Goal: Information Seeking & Learning: Learn about a topic

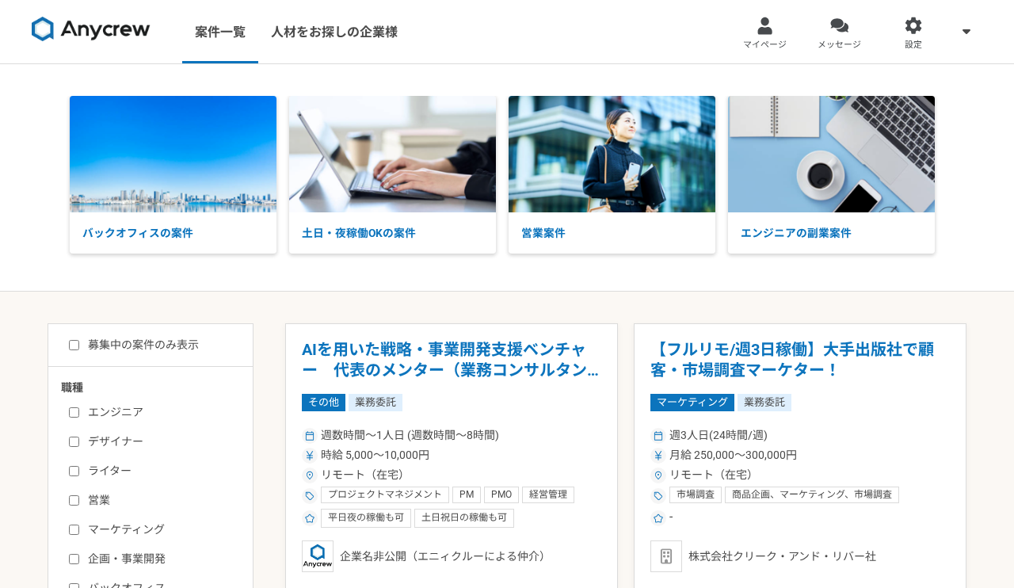
click at [977, 276] on div "バックオフィスの案件 土日・夜稼働OKの案件 営業案件 エンジニアの副業案件" at bounding box center [507, 177] width 1014 height 227
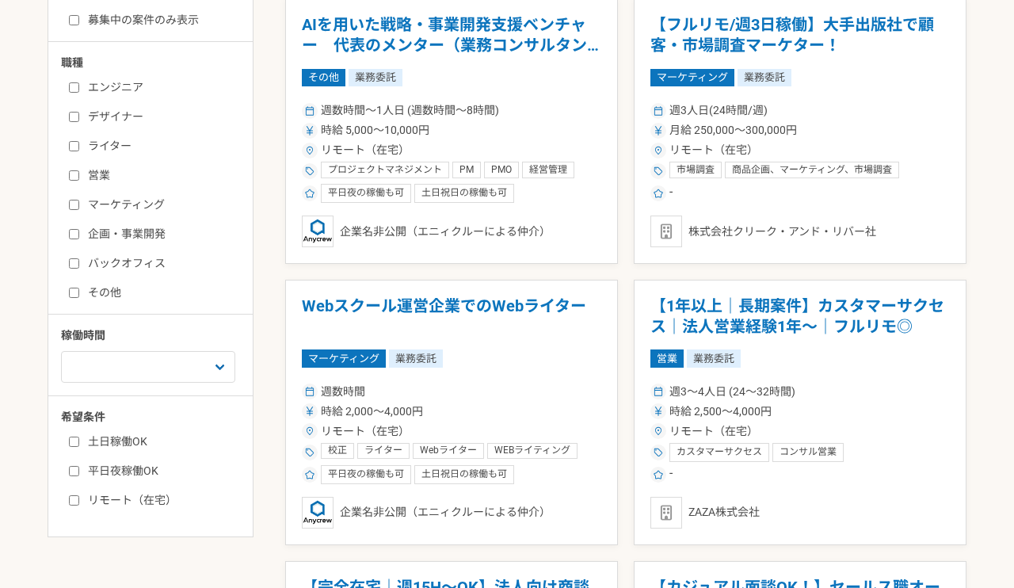
scroll to position [326, 0]
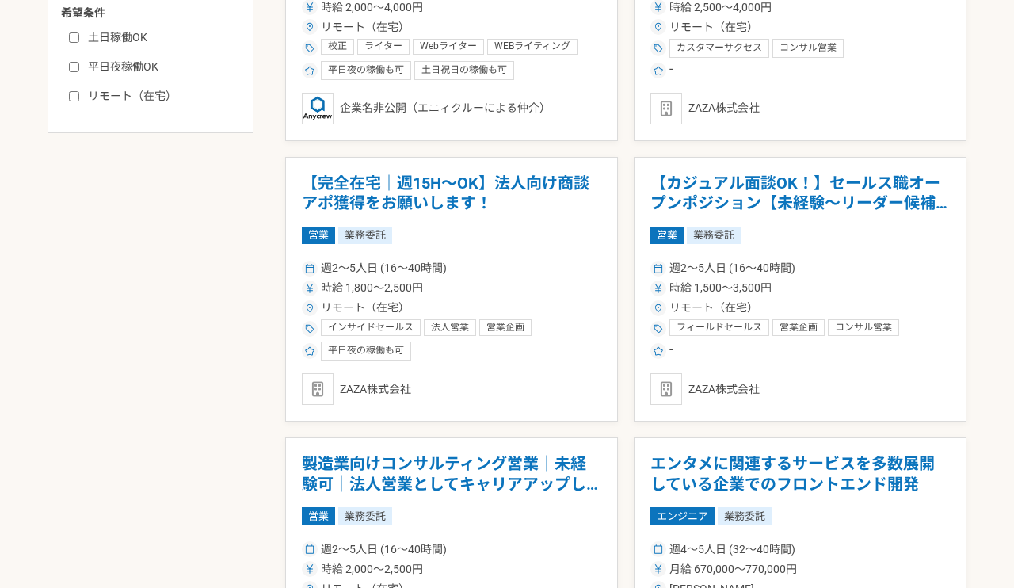
scroll to position [733, 0]
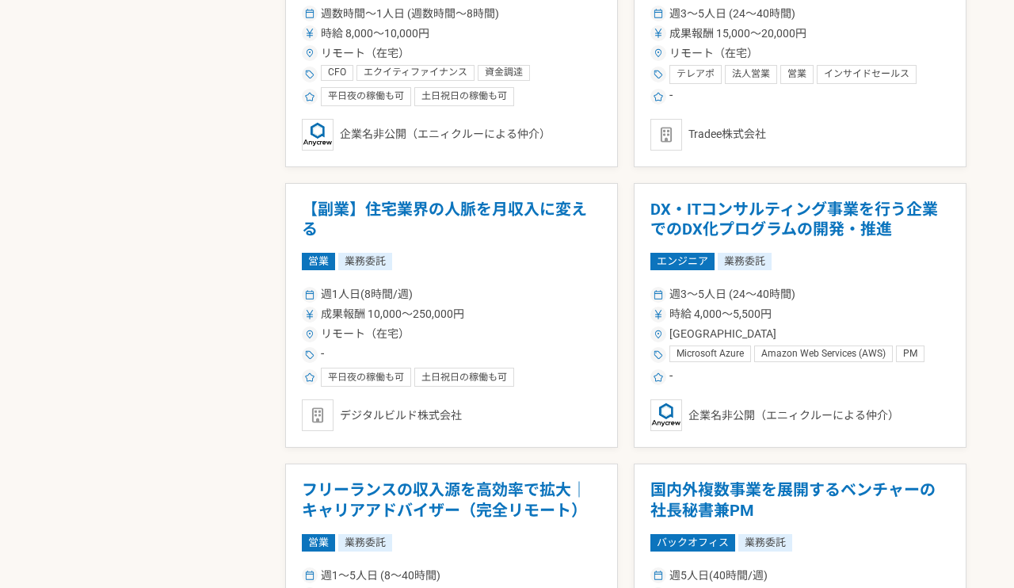
scroll to position [2130, 0]
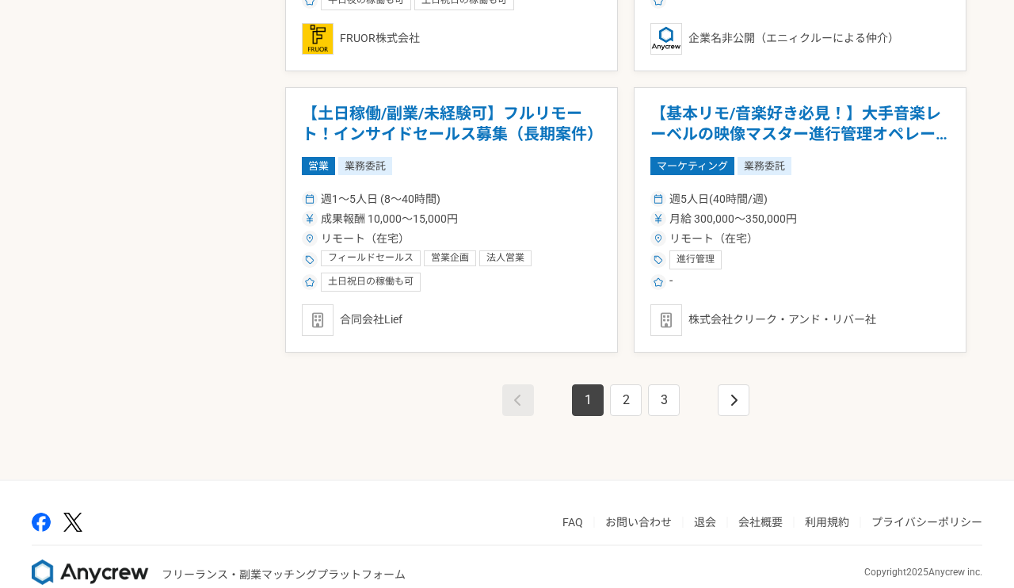
scroll to position [2789, 0]
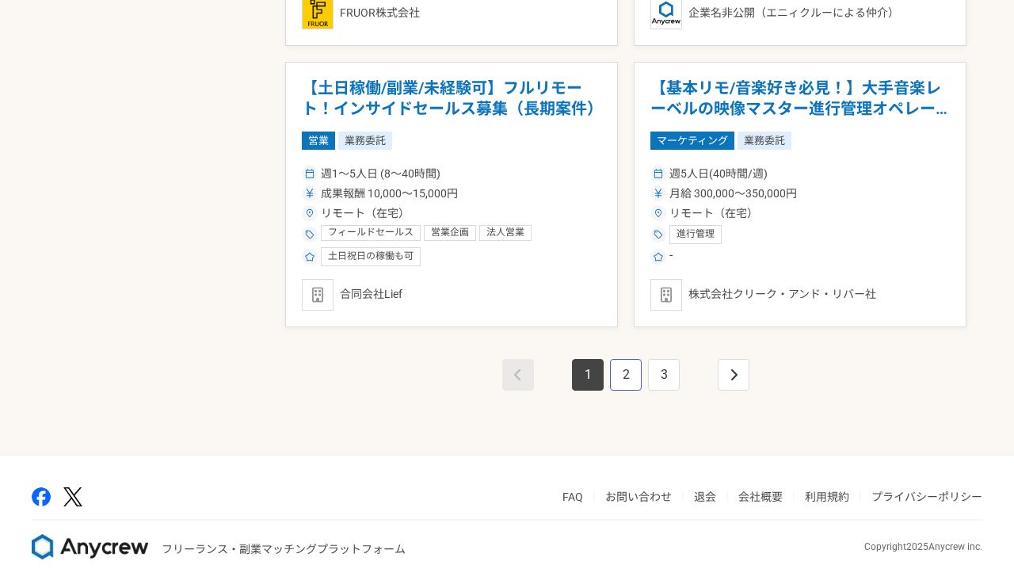
click at [630, 381] on link "2" at bounding box center [626, 375] width 32 height 32
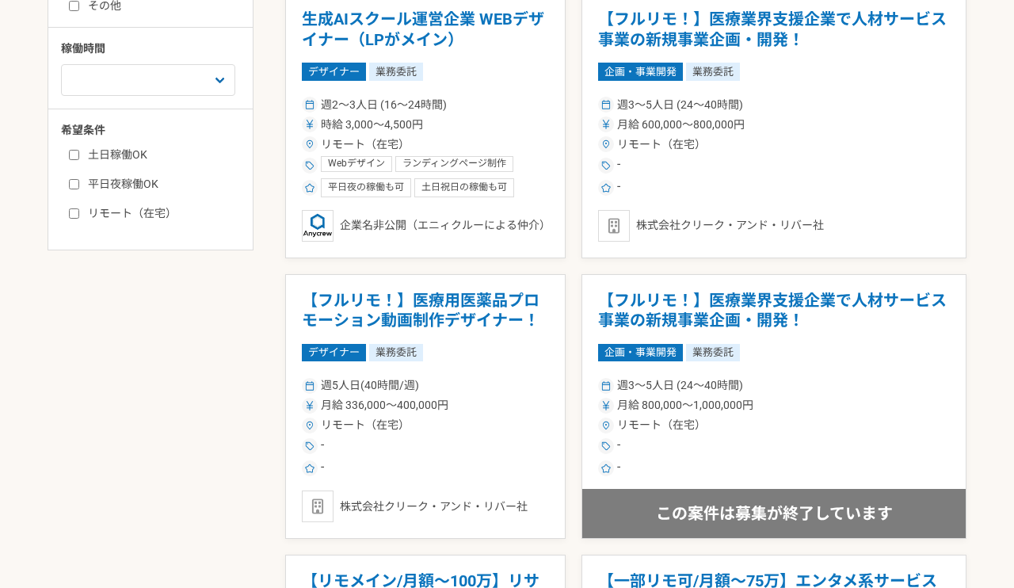
scroll to position [615, 0]
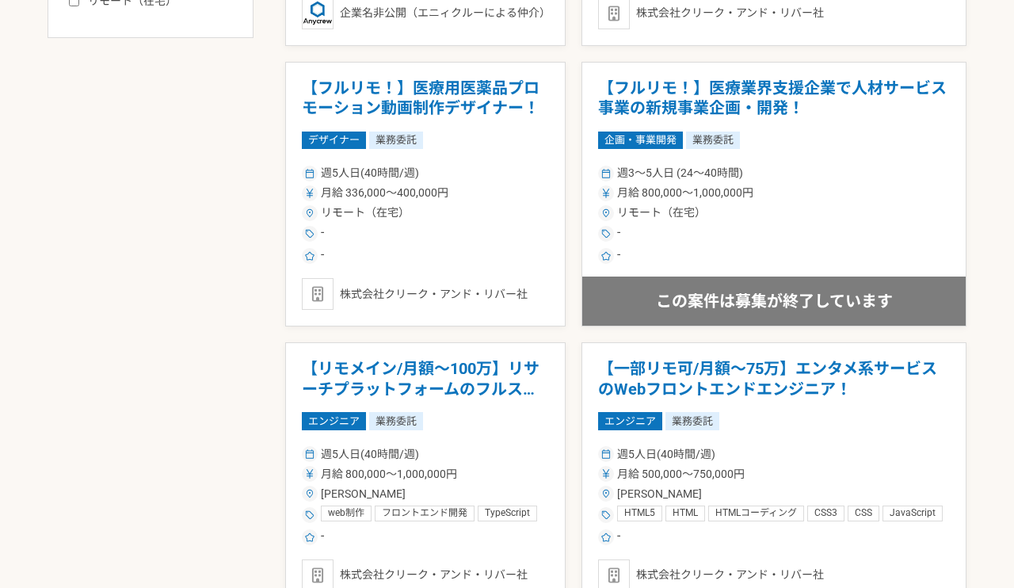
scroll to position [832, 0]
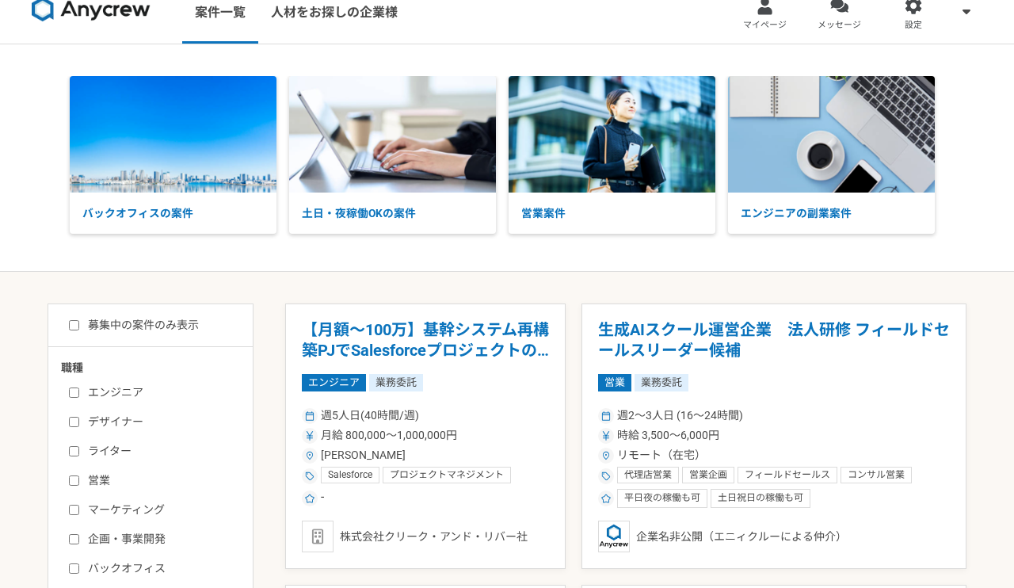
scroll to position [0, 0]
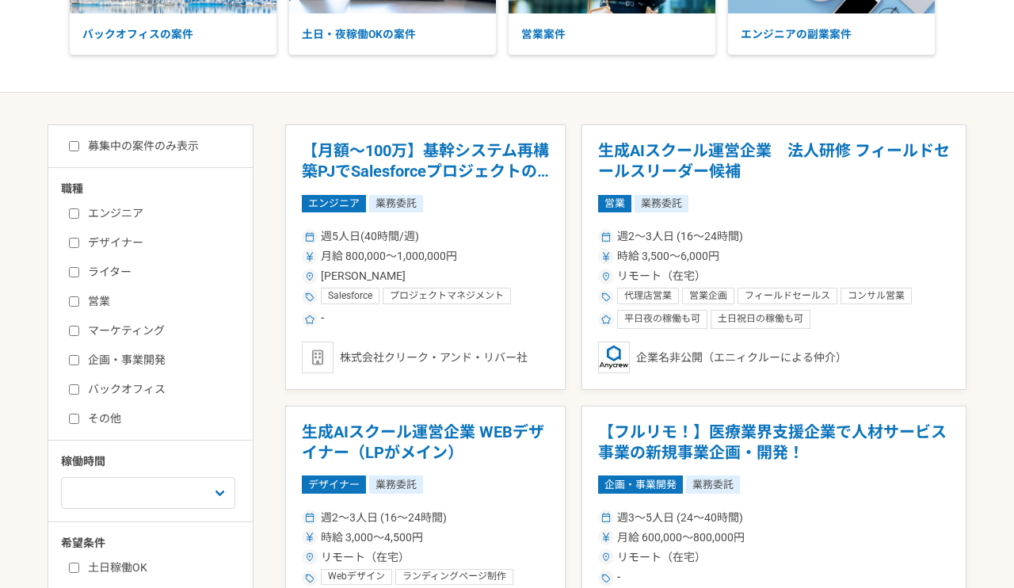
scroll to position [258, 0]
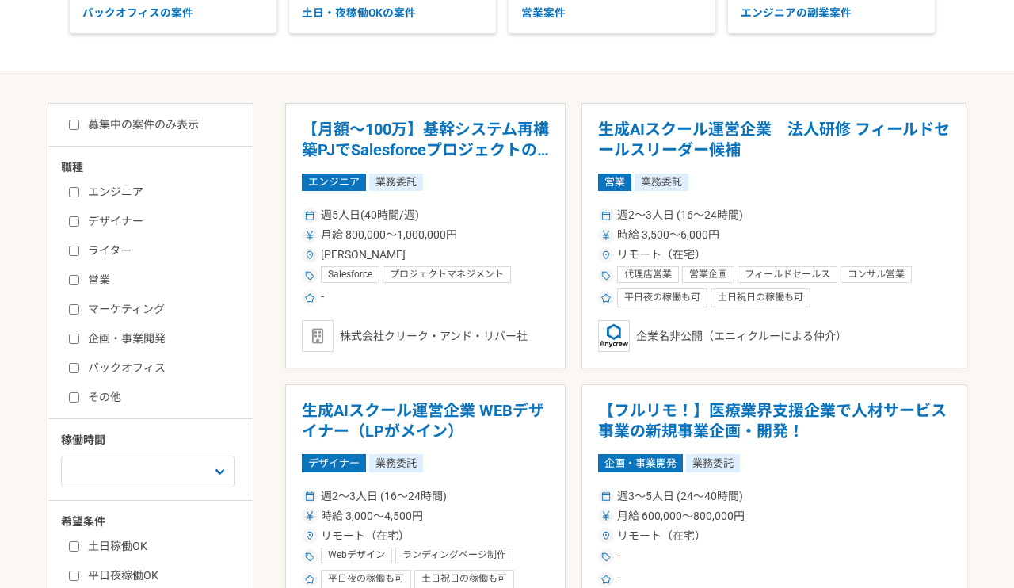
scroll to position [0, 0]
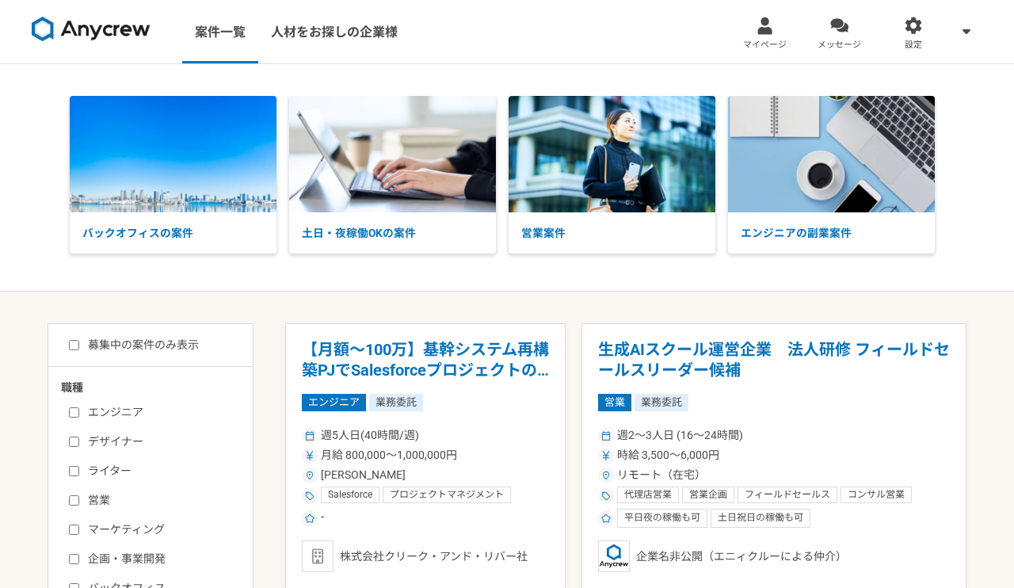
click at [983, 219] on div "バックオフィスの案件 土日・夜稼働OKの案件 営業案件 エンジニアの副業案件" at bounding box center [507, 177] width 1014 height 163
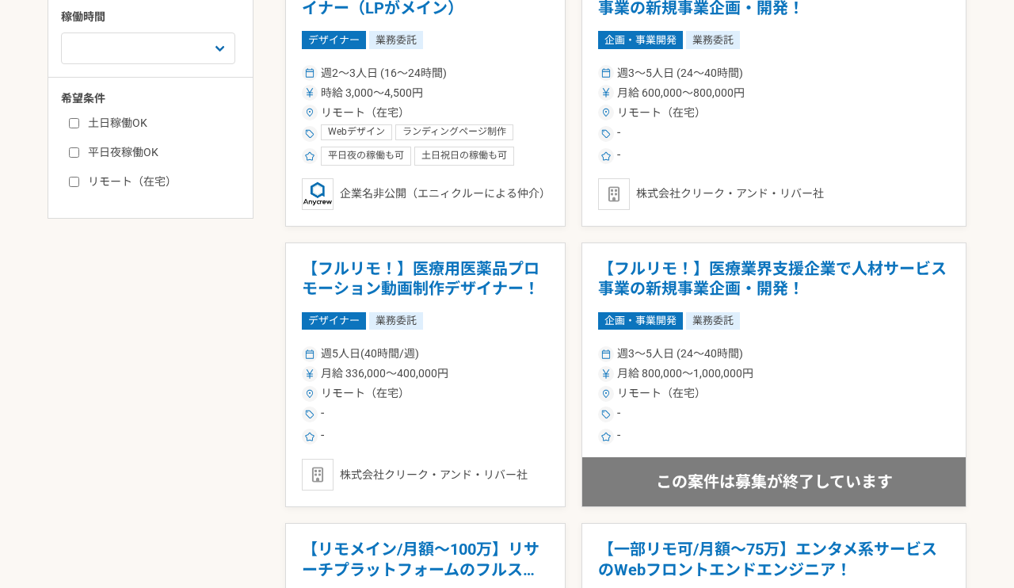
scroll to position [644, 0]
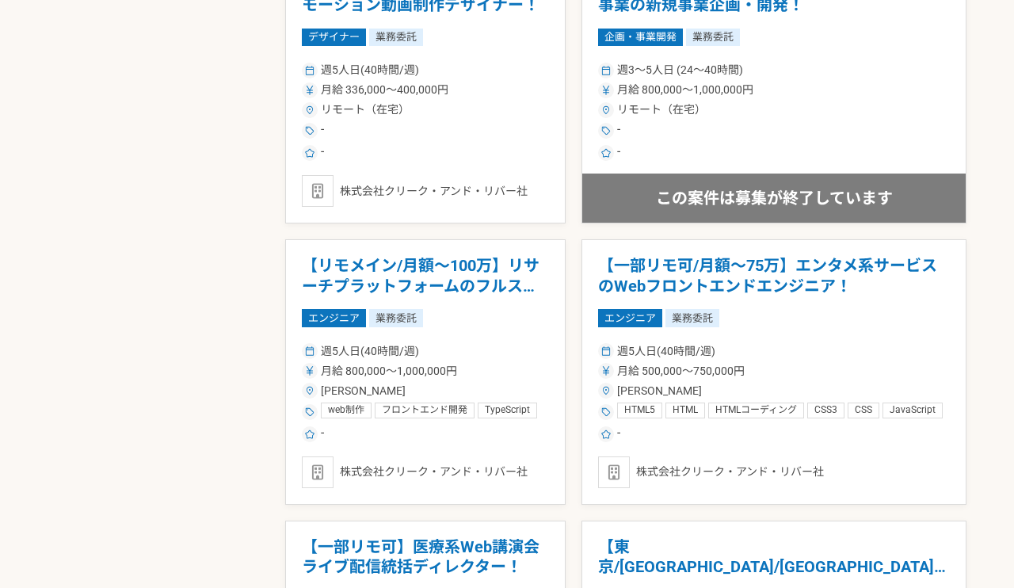
scroll to position [939, 0]
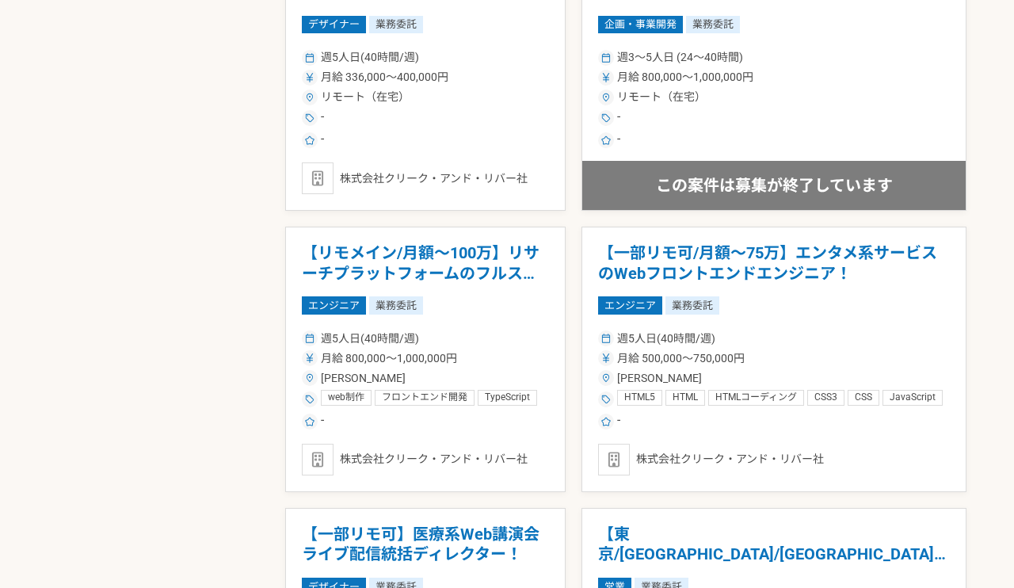
click at [760, 109] on div "-" at bounding box center [774, 118] width 352 height 19
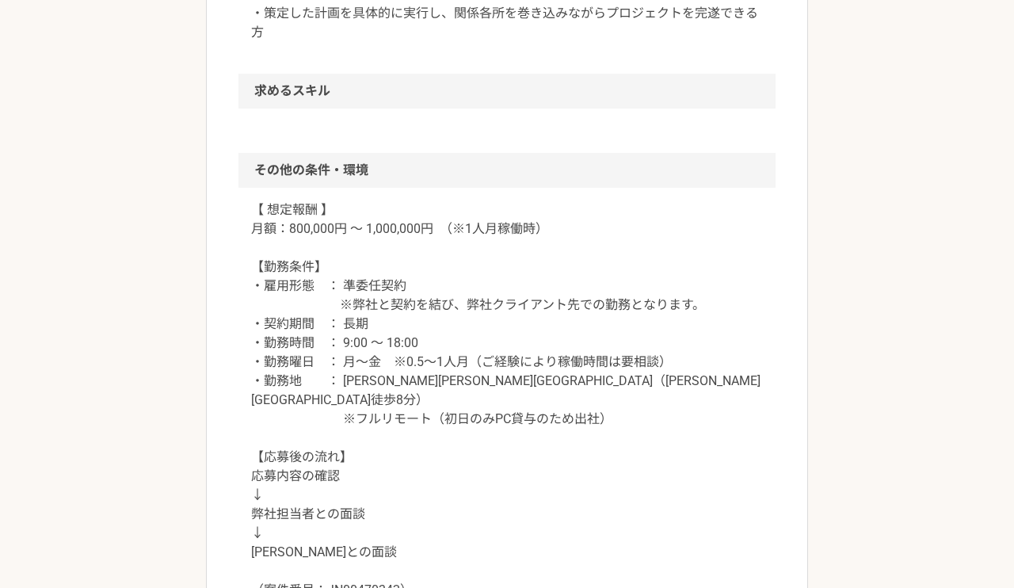
scroll to position [1034, 0]
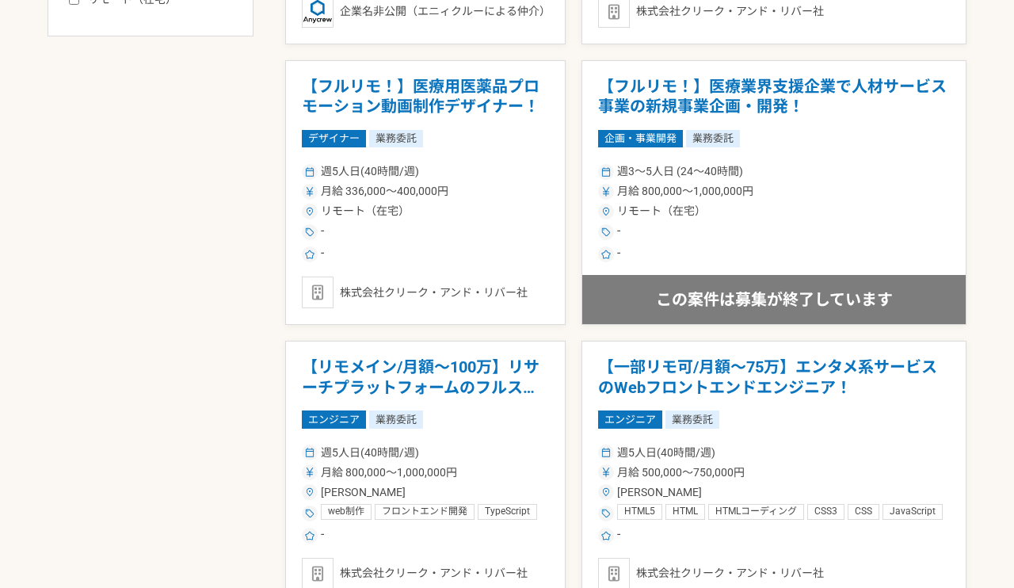
scroll to position [828, 0]
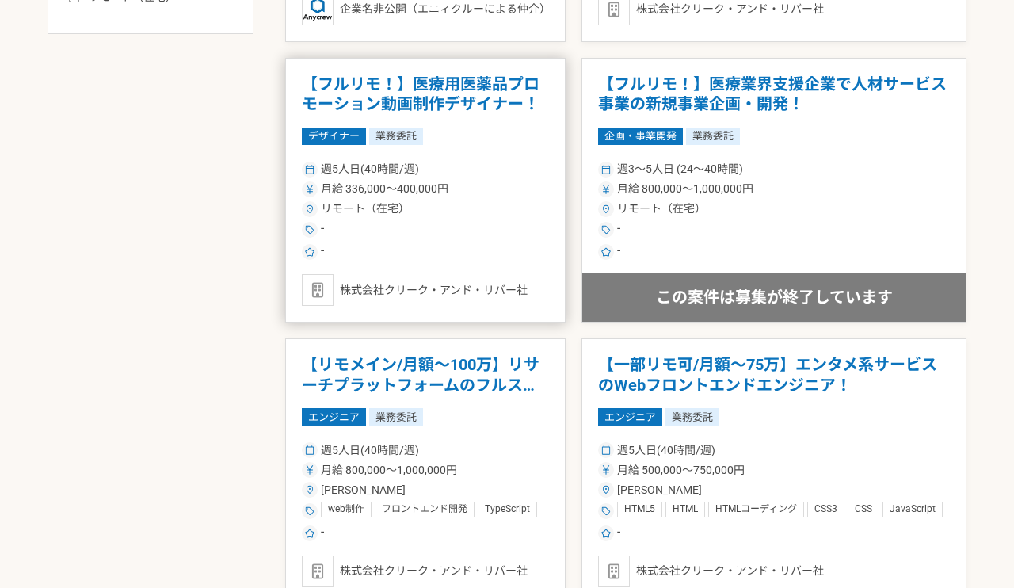
click at [549, 254] on div "-" at bounding box center [425, 251] width 247 height 19
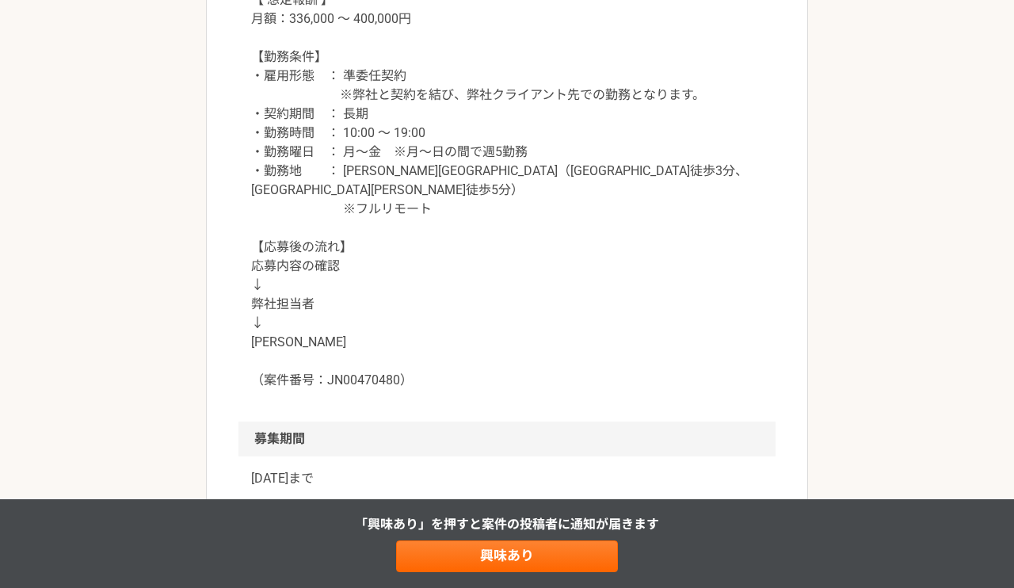
scroll to position [1806, 0]
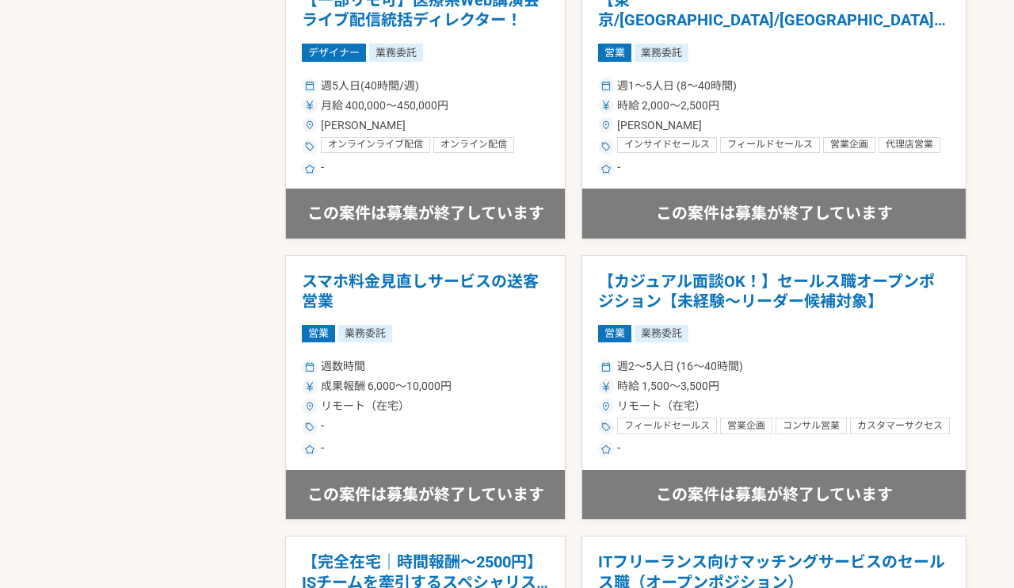
scroll to position [1505, 0]
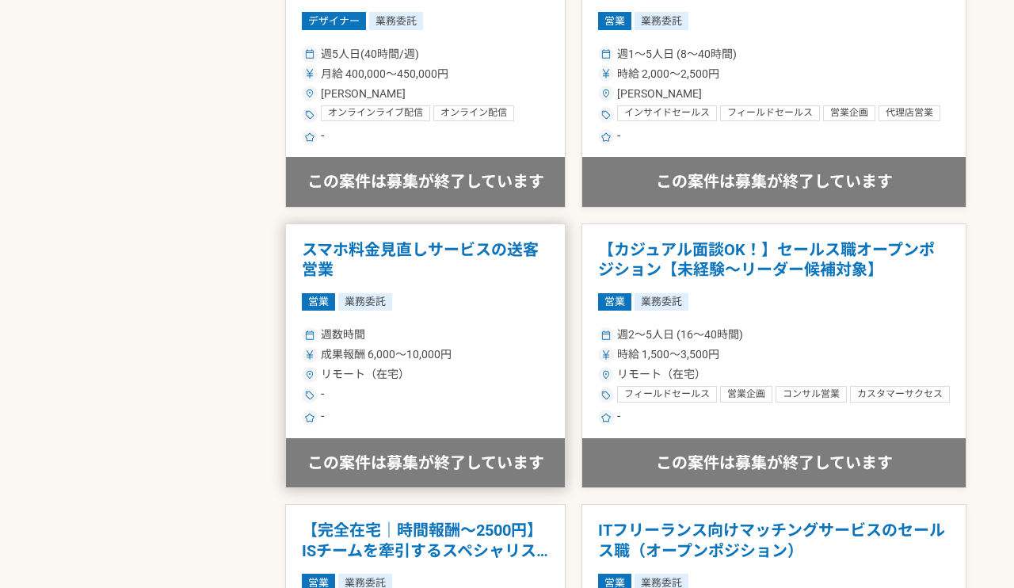
click at [549, 386] on div "-" at bounding box center [425, 395] width 247 height 19
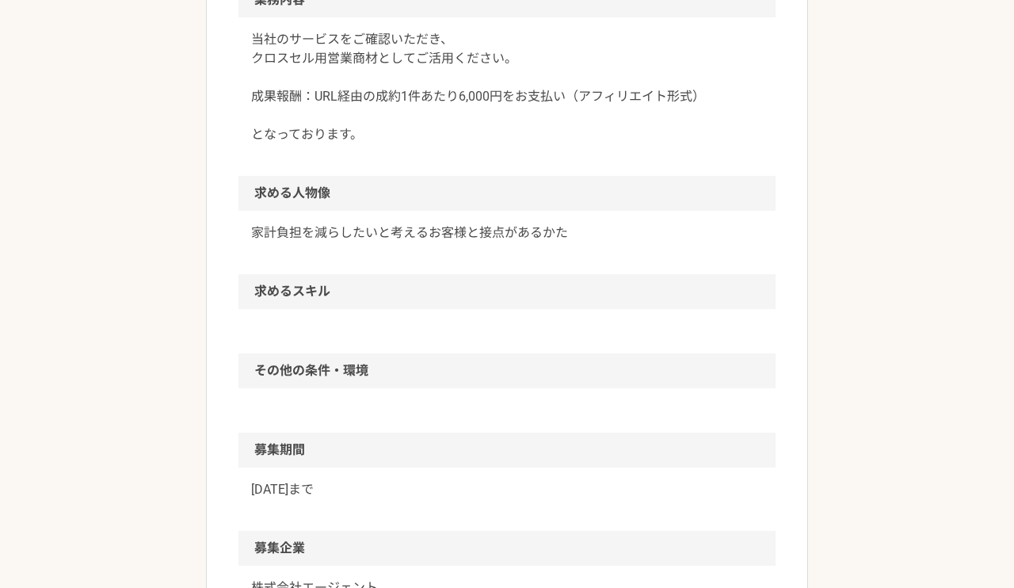
scroll to position [907, 0]
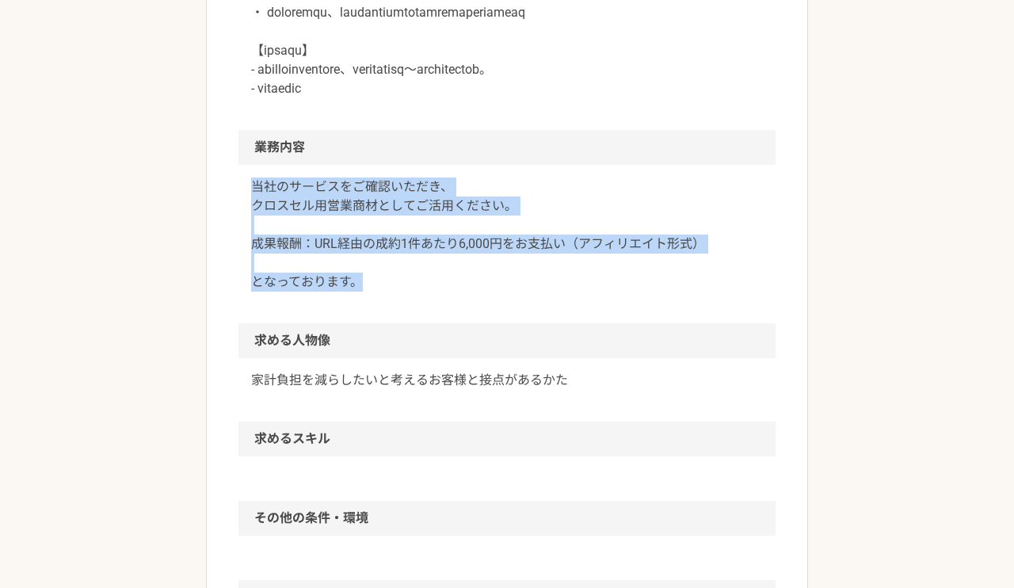
drag, startPoint x: 516, startPoint y: 320, endPoint x: 516, endPoint y: 212, distance: 107.7
click at [516, 212] on div "当社のサービスをご確認いただき、 クロスセル用営業商材としてご活用ください。 成果報酬：URL経由の成約1件あたり6,000円をお支払い（アフィリエイト形式）…" at bounding box center [506, 244] width 537 height 158
click at [559, 247] on p "当社のサービスをご確認いただき、 クロスセル用営業商材としてご活用ください。 成果報酬：URL経由の成約1件あたり6,000円をお支払い（アフィリエイト形式）…" at bounding box center [507, 234] width 512 height 114
drag, startPoint x: 504, startPoint y: 337, endPoint x: 508, endPoint y: 215, distance: 122.0
click at [508, 215] on div "当社のサービスをご確認いただき、 クロスセル用営業商材としてご活用ください。 成果報酬：URL経由の成約1件あたり6,000円をお支払い（アフィリエイト形式）…" at bounding box center [506, 244] width 537 height 158
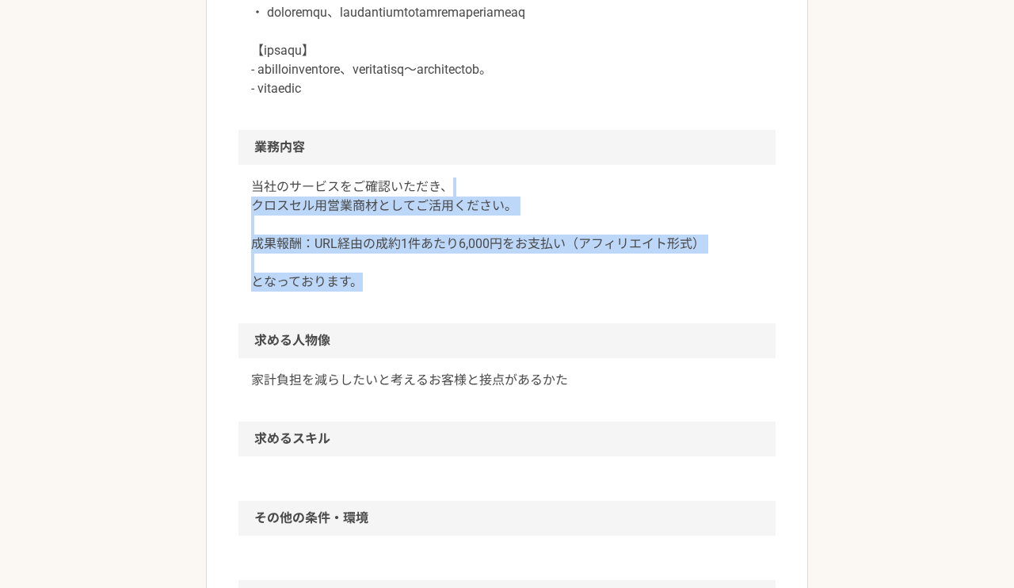
click at [508, 215] on p "当社のサービスをご確認いただき、 クロスセル用営業商材としてご活用ください。 成果報酬：URL経由の成約1件あたり6,000円をお支払い（アフィリエイト形式）…" at bounding box center [507, 234] width 512 height 114
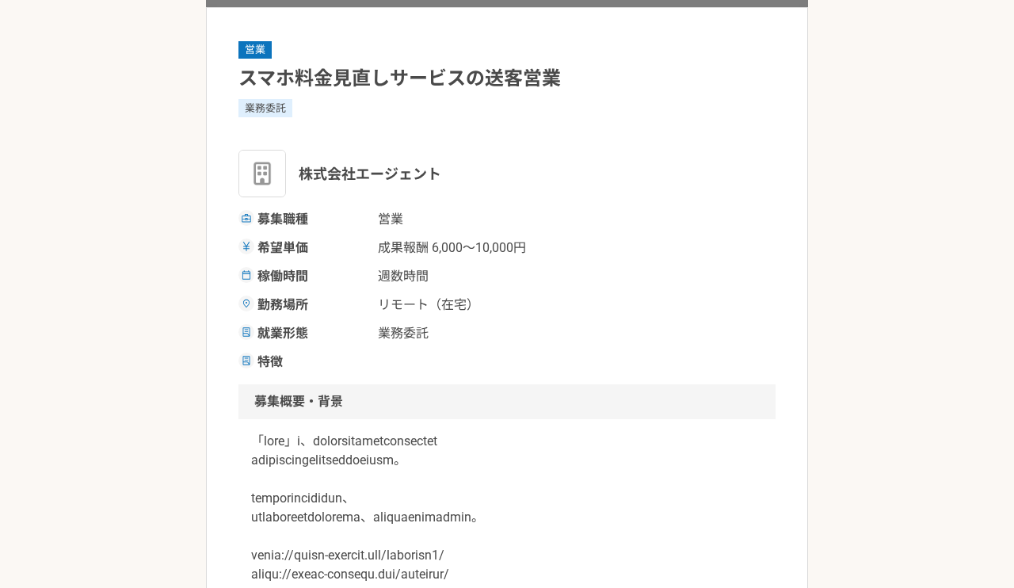
scroll to position [135, 0]
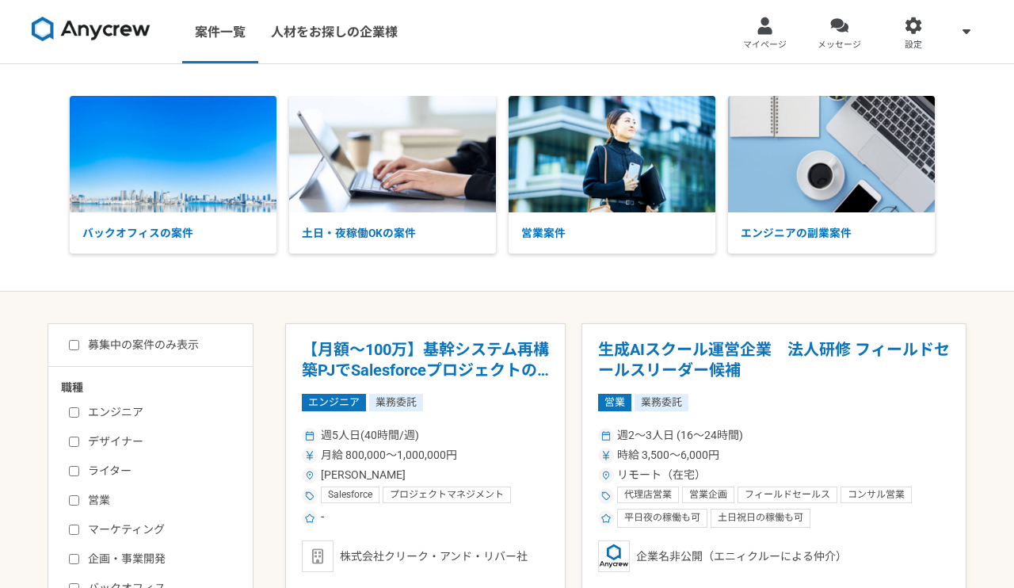
click at [989, 286] on div "バックオフィスの案件 土日・夜稼働OKの案件 営業案件 エンジニアの副業案件" at bounding box center [507, 177] width 1014 height 227
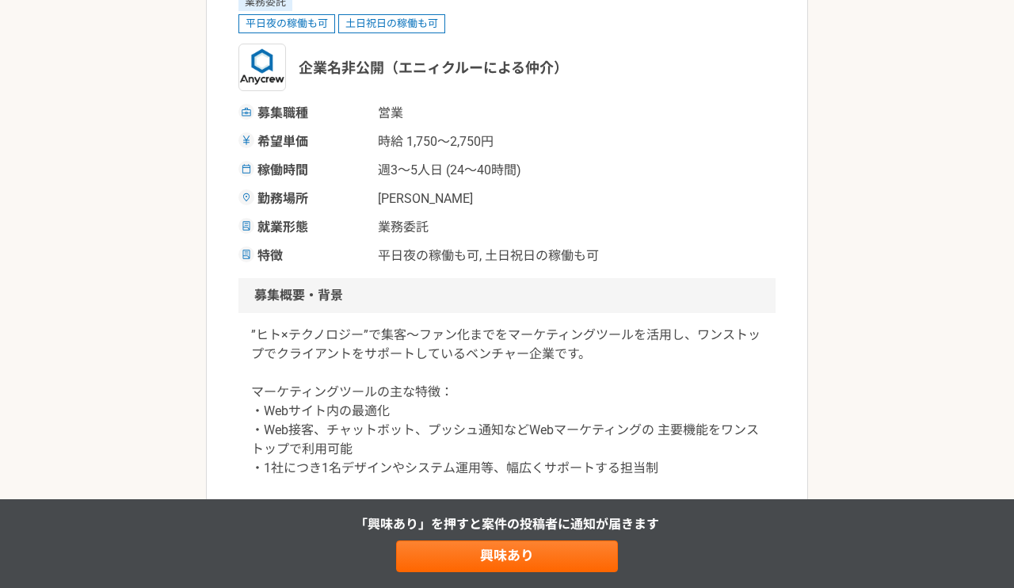
scroll to position [224, 0]
